Goal: Information Seeking & Learning: Learn about a topic

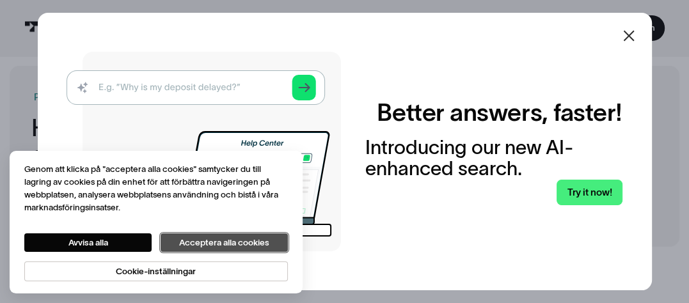
click at [202, 239] on button "Acceptera alla cookies" at bounding box center [224, 242] width 127 height 19
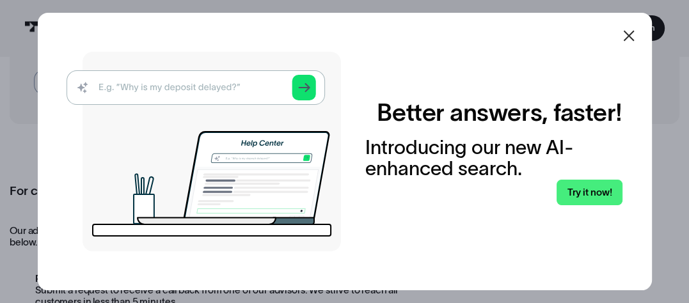
scroll to position [128, 0]
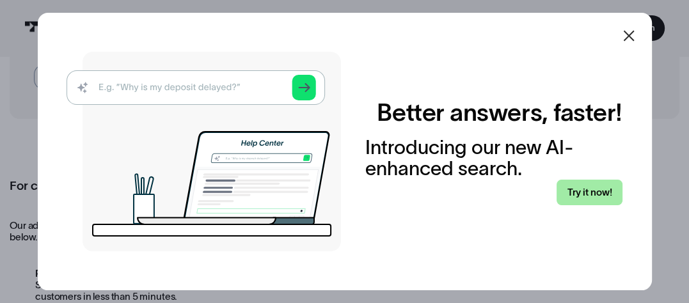
click at [599, 192] on link "Try it now!" at bounding box center [588, 193] width 65 height 26
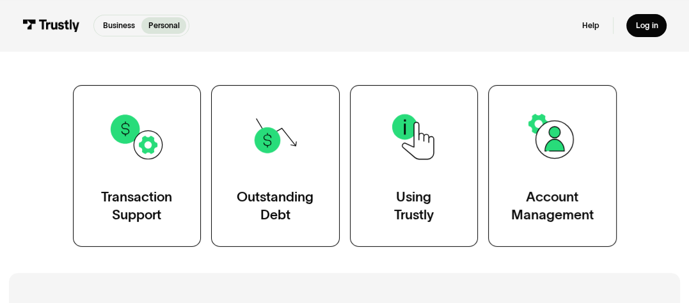
scroll to position [205, 0]
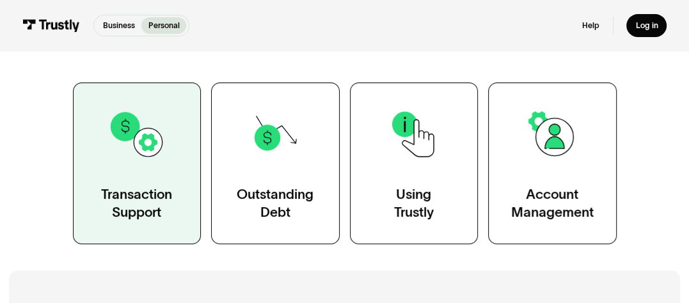
click at [136, 198] on div "Transaction Support" at bounding box center [136, 203] width 71 height 36
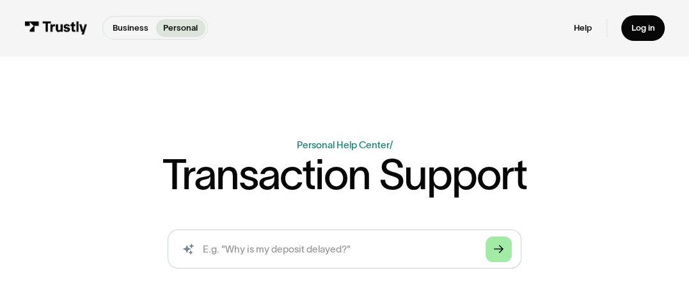
click at [501, 249] on icon "Arrow Right" at bounding box center [499, 249] width 10 height 10
click at [645, 27] on div "Log in" at bounding box center [643, 27] width 24 height 11
click at [581, 26] on link "Help" at bounding box center [583, 27] width 18 height 11
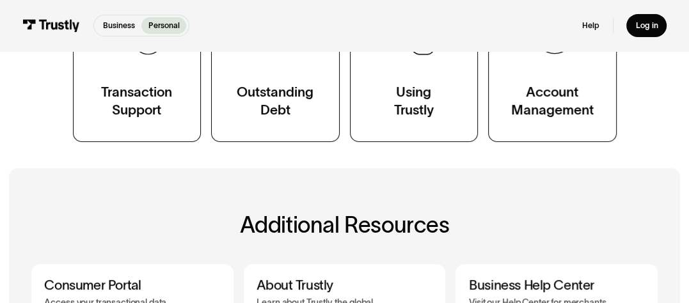
scroll to position [205, 0]
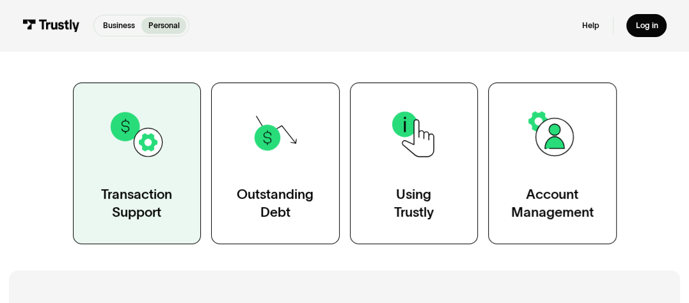
click at [133, 197] on div "Transaction Support" at bounding box center [136, 203] width 71 height 36
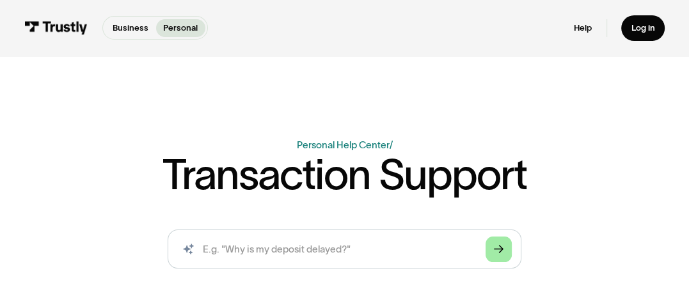
click at [500, 248] on icon "Arrow Right" at bounding box center [499, 249] width 10 height 10
click at [643, 25] on div "Log in" at bounding box center [643, 27] width 24 height 11
click at [130, 27] on p "Business" at bounding box center [131, 28] width 36 height 13
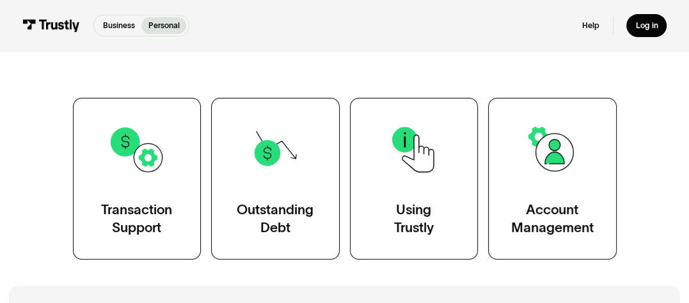
scroll to position [205, 0]
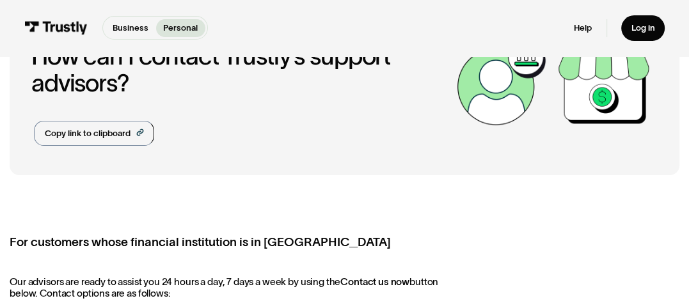
scroll to position [128, 0]
